Goal: Complete application form

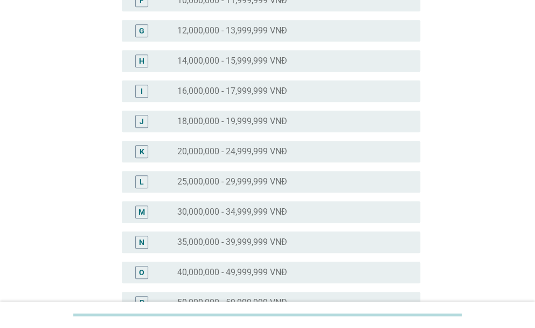
click at [325, 180] on div "radio_button_unchecked 25,000,000 - 29,999,999 VNĐ" at bounding box center [290, 181] width 226 height 11
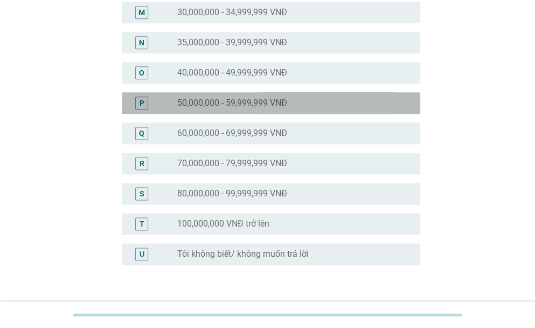
scroll to position [551, 0]
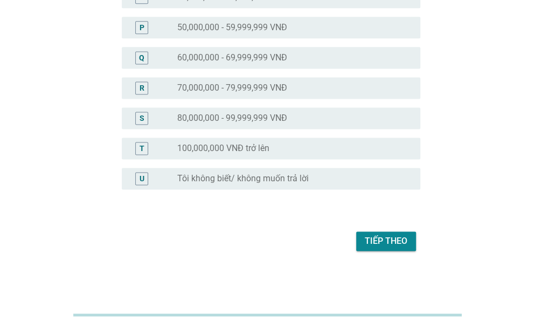
click at [399, 244] on div "Tiếp theo" at bounding box center [386, 240] width 43 height 13
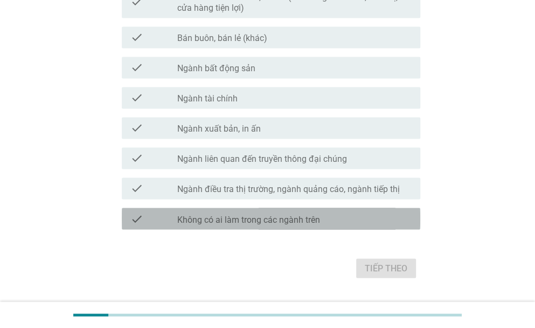
scroll to position [627, 0]
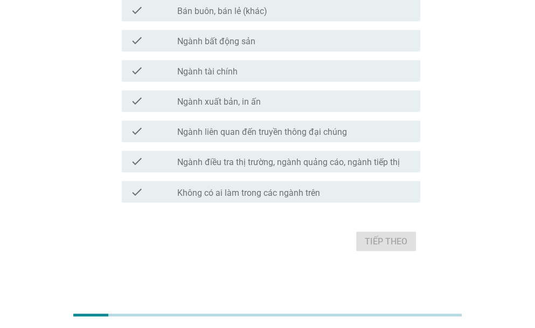
click at [398, 199] on div "check check_box_outline_blank Không có ai làm trong các ngành trên" at bounding box center [271, 192] width 299 height 22
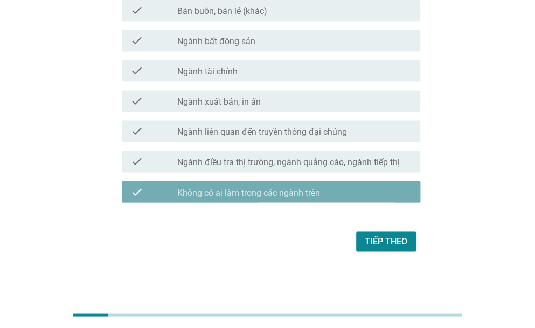
click at [397, 246] on div "Tiếp theo" at bounding box center [386, 240] width 43 height 13
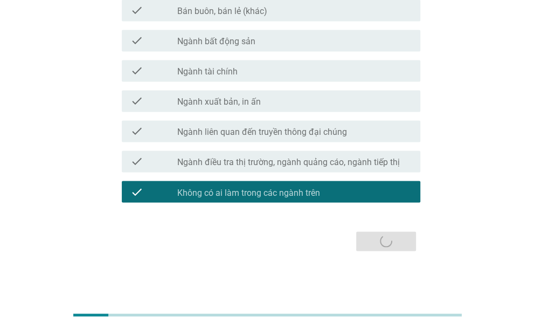
scroll to position [0, 0]
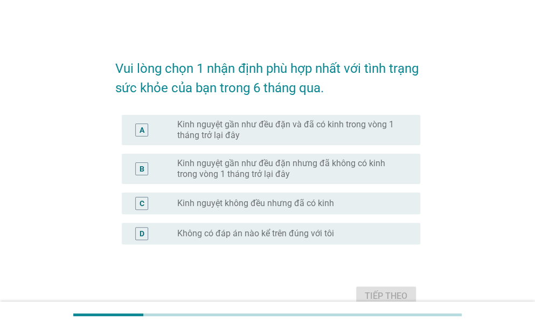
click at [397, 130] on label "Kinh nguyệt gần như đều đặn và đã có kinh trong vòng 1 tháng trở lại đây" at bounding box center [290, 130] width 226 height 22
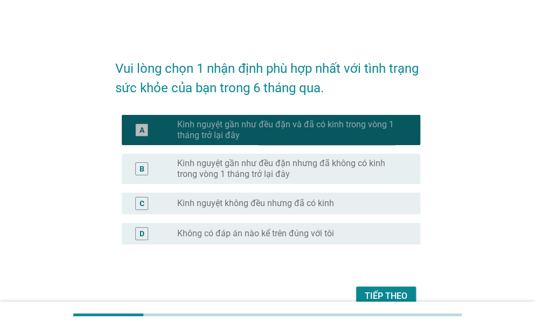
click at [406, 288] on button "Tiếp theo" at bounding box center [386, 295] width 60 height 19
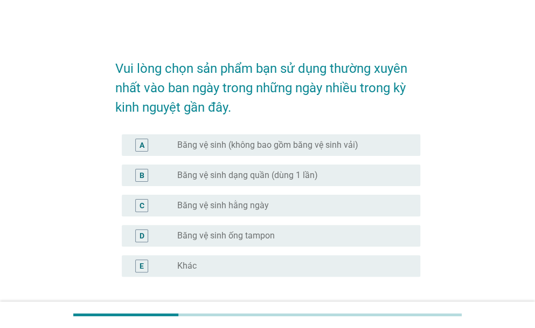
click at [383, 152] on div "A radio_button_unchecked Băng vệ sinh (không bao gồm băng vệ sinh vải)" at bounding box center [271, 145] width 299 height 22
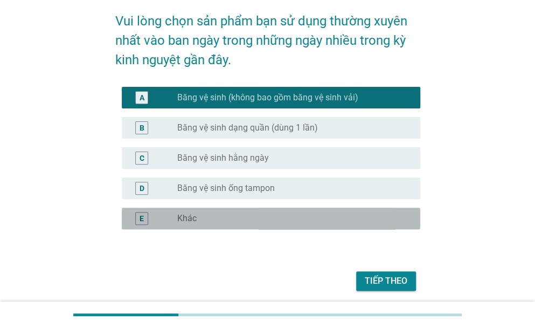
scroll to position [53, 0]
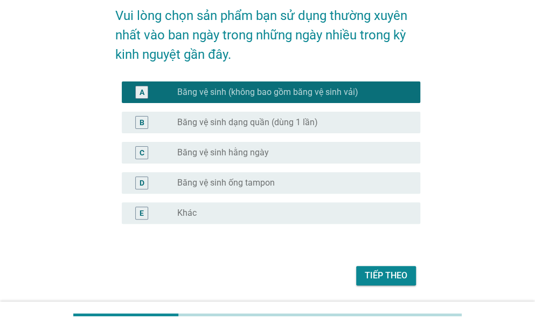
click at [401, 267] on button "Tiếp theo" at bounding box center [386, 275] width 60 height 19
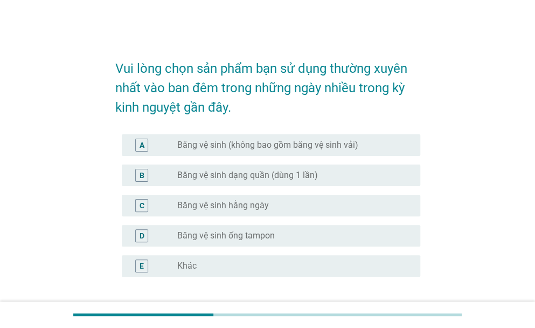
click at [391, 134] on div "A radio_button_unchecked Băng vệ sinh (không bao gồm băng vệ sinh vải)" at bounding box center [271, 145] width 299 height 22
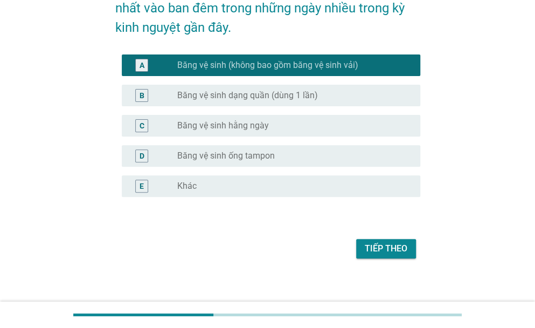
scroll to position [87, 0]
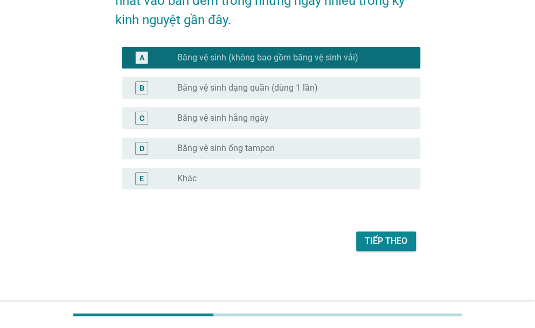
click at [399, 248] on button "Tiếp theo" at bounding box center [386, 240] width 60 height 19
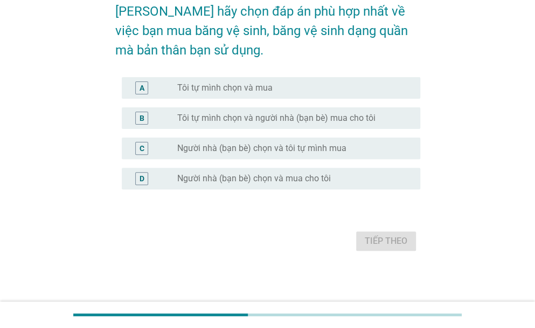
scroll to position [0, 0]
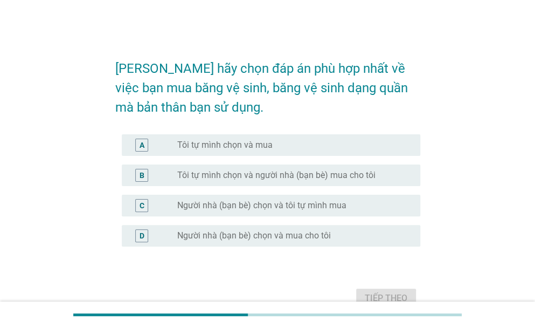
click at [402, 144] on div "radio_button_unchecked Tôi tự mình chọn và mua" at bounding box center [290, 145] width 226 height 11
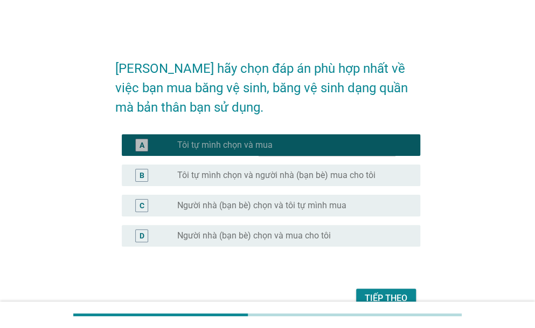
click at [404, 288] on button "Tiếp theo" at bounding box center [386, 297] width 60 height 19
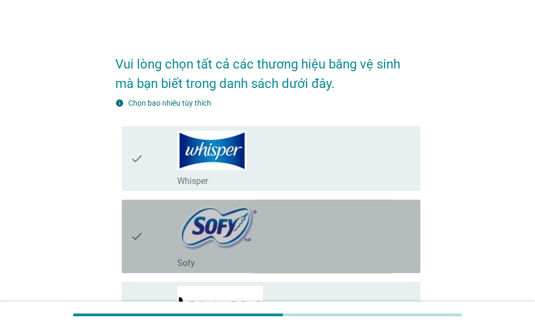
scroll to position [3, 0]
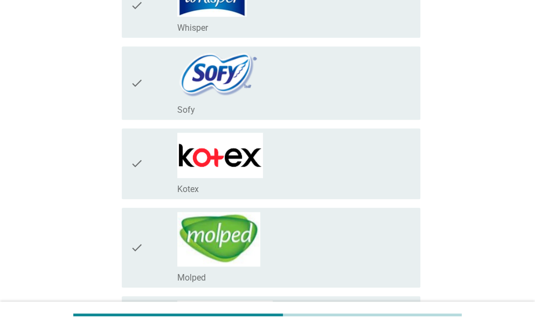
click at [365, 164] on div "check_box_outline_blank Kotex" at bounding box center [294, 164] width 234 height 62
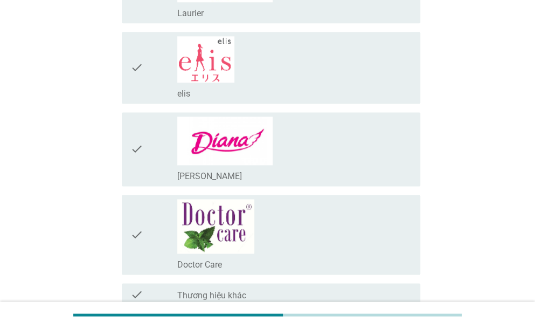
click at [371, 154] on div "check_box_outline_blank [PERSON_NAME]" at bounding box center [294, 148] width 234 height 65
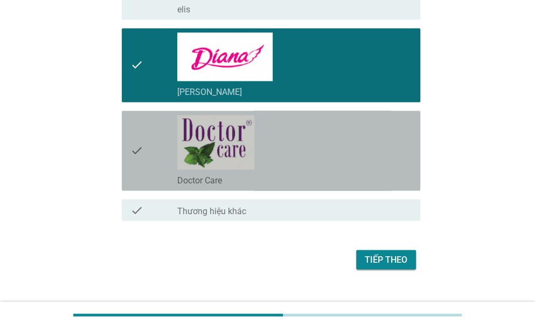
scroll to position [608, 0]
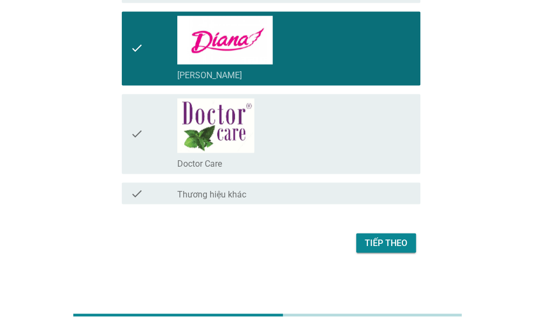
click at [389, 248] on button "Tiếp theo" at bounding box center [386, 242] width 60 height 19
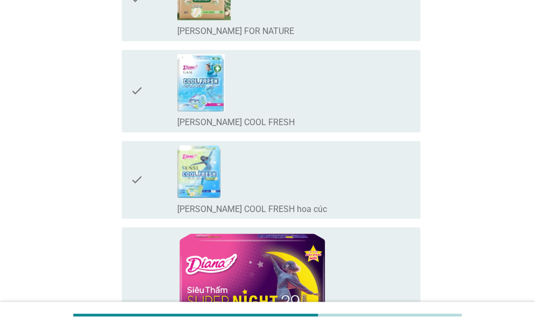
scroll to position [0, 0]
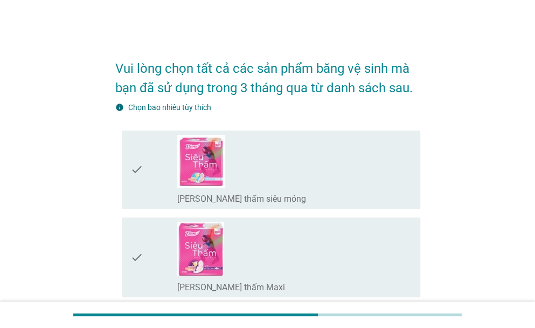
click at [369, 189] on div "check_box_outline_blank [PERSON_NAME] thấm siêu mỏng" at bounding box center [294, 170] width 234 height 70
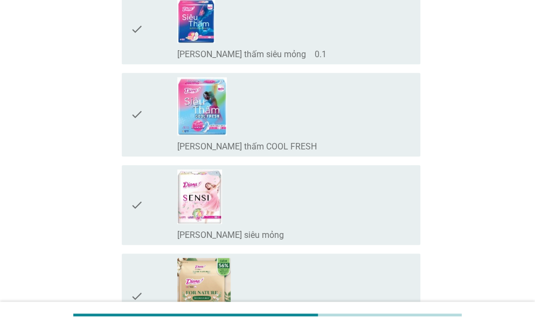
click at [366, 124] on div "check_box_outline_blank [PERSON_NAME] thấm COOL FRESH" at bounding box center [294, 114] width 234 height 75
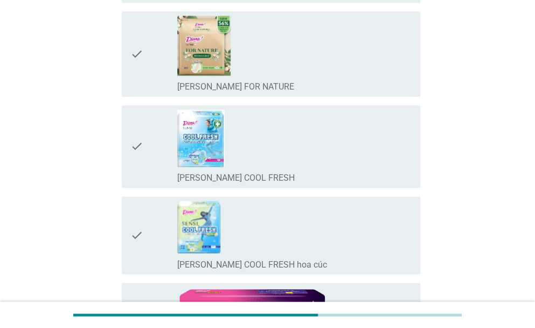
click at [352, 152] on div "check_box_outline_blank [PERSON_NAME] SENSI COOL FRESH" at bounding box center [294, 146] width 234 height 74
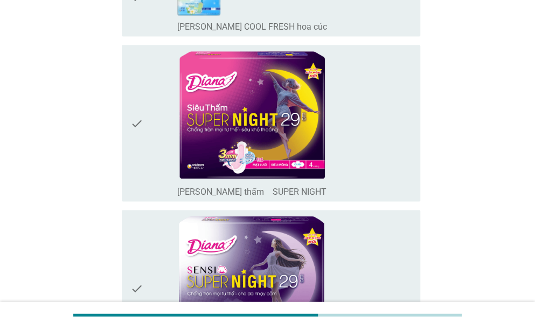
click at [364, 154] on div "check_box_outline_blank [PERSON_NAME] thấm　SUPER NIGHT" at bounding box center [294, 123] width 234 height 148
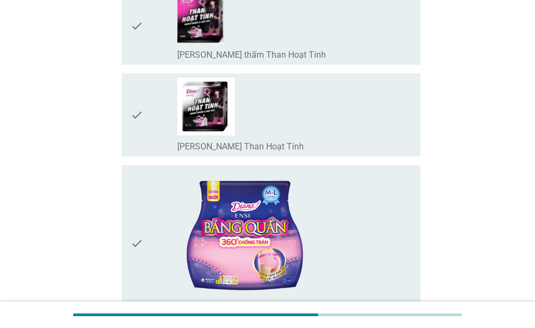
click at [372, 117] on div "check_box_outline_blank [PERSON_NAME] SENSI Than Hoạt Tính" at bounding box center [294, 115] width 234 height 74
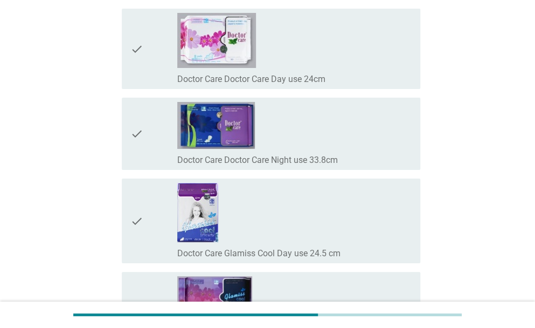
scroll to position [8435, 0]
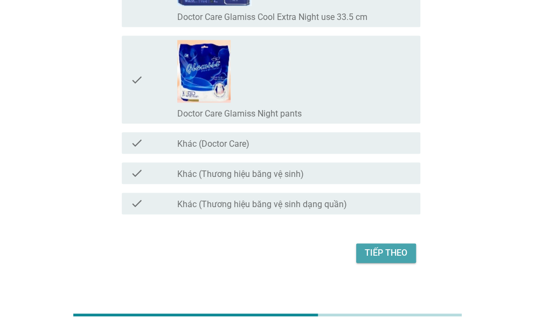
click at [389, 246] on div "Tiếp theo" at bounding box center [386, 252] width 43 height 13
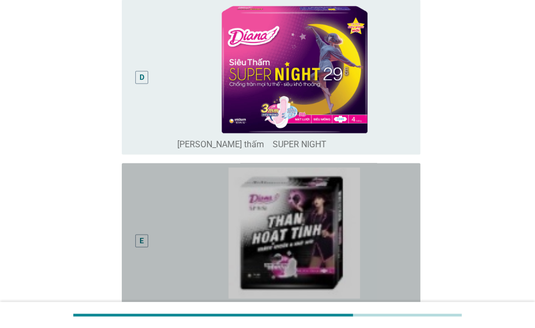
scroll to position [633, 0]
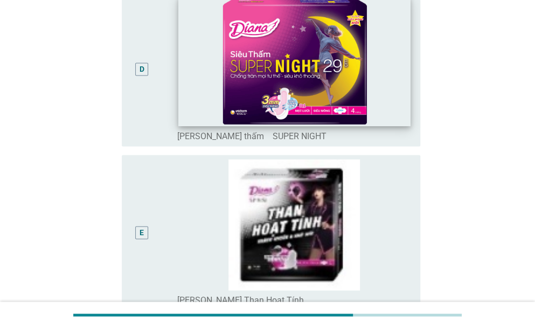
click at [364, 95] on img at bounding box center [294, 61] width 232 height 130
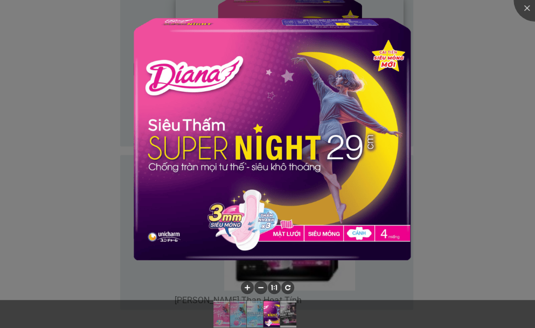
click at [487, 98] on div at bounding box center [267, 164] width 535 height 328
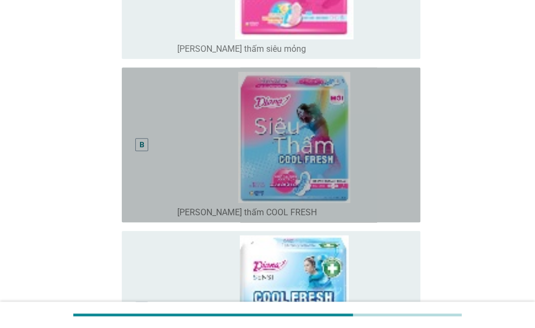
scroll to position [232, 0]
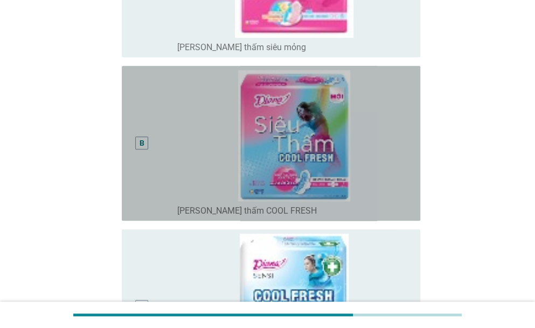
click at [366, 176] on img at bounding box center [294, 135] width 234 height 131
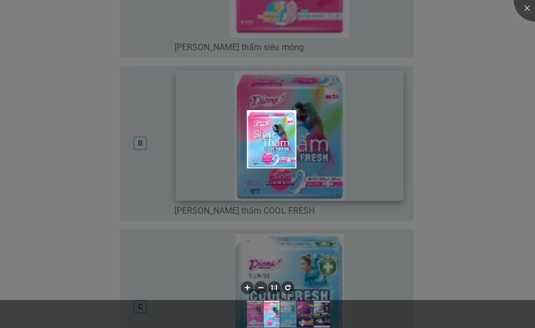
click at [258, 166] on img at bounding box center [272, 139] width 50 height 58
click at [522, 5] on div at bounding box center [534, -1] width 43 height 43
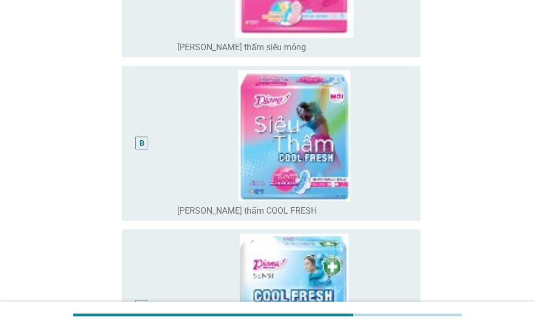
click at [136, 146] on div "B" at bounding box center [141, 142] width 13 height 13
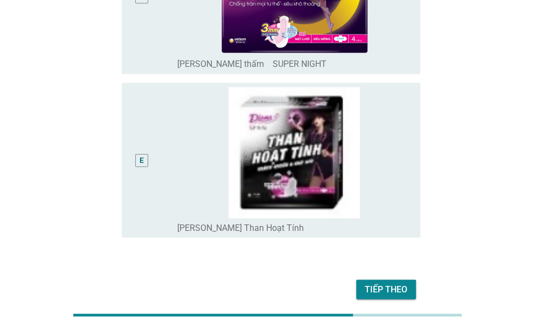
scroll to position [704, 0]
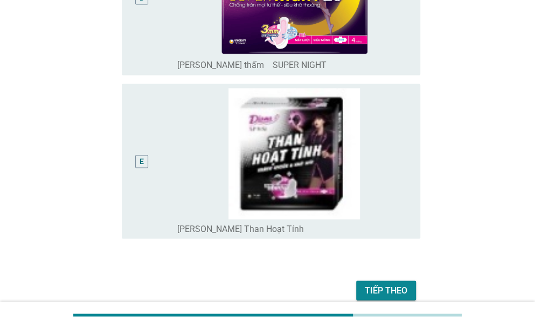
click at [136, 162] on div "E" at bounding box center [141, 161] width 13 height 13
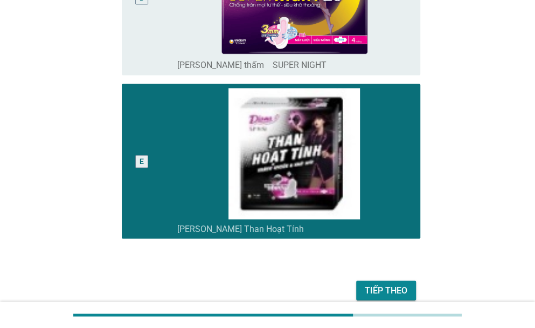
click at [385, 296] on div "Tiếp theo" at bounding box center [386, 289] width 43 height 13
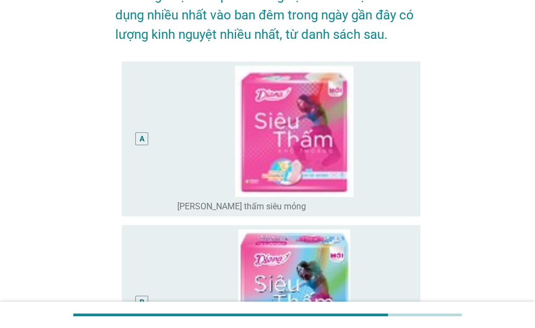
scroll to position [0, 0]
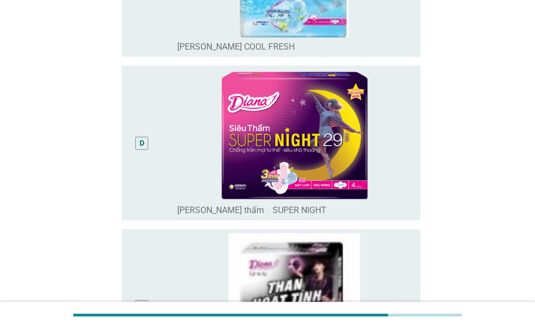
click at [134, 141] on div "D" at bounding box center [142, 143] width 24 height 146
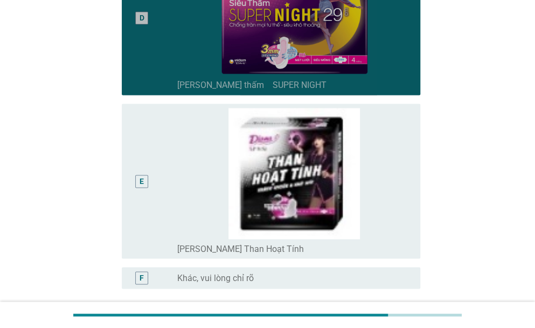
scroll to position [783, 0]
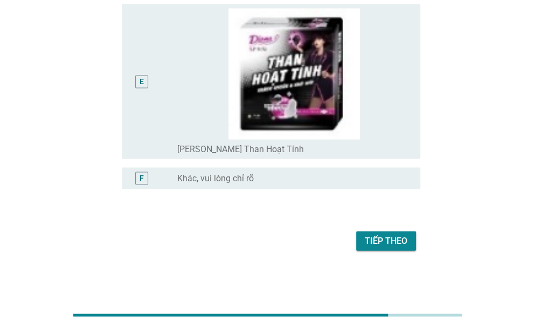
click at [387, 241] on div "Tiếp theo" at bounding box center [386, 240] width 43 height 13
